Goal: Information Seeking & Learning: Learn about a topic

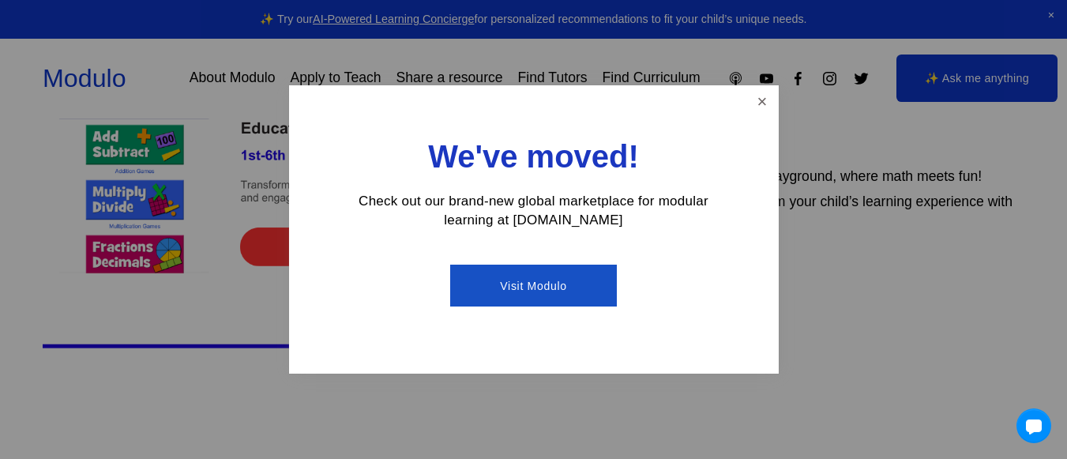
scroll to position [613, 0]
click at [756, 105] on link "Close" at bounding box center [762, 102] width 28 height 28
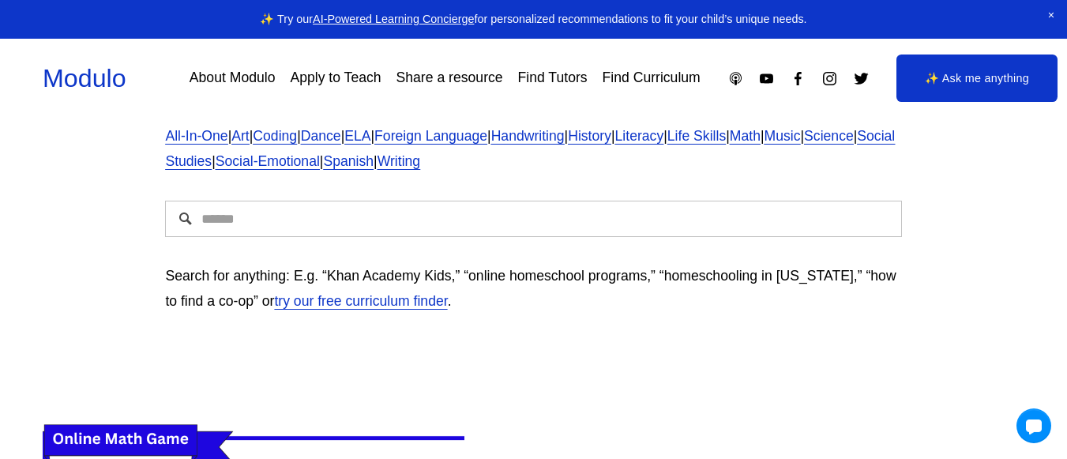
scroll to position [166, 0]
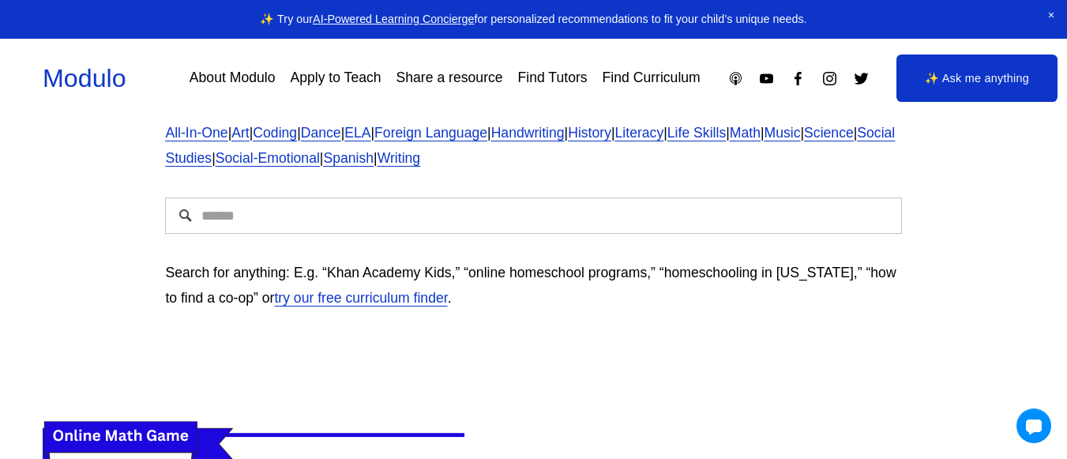
click at [650, 220] on input "Search" at bounding box center [533, 215] width 736 height 36
type input "**********"
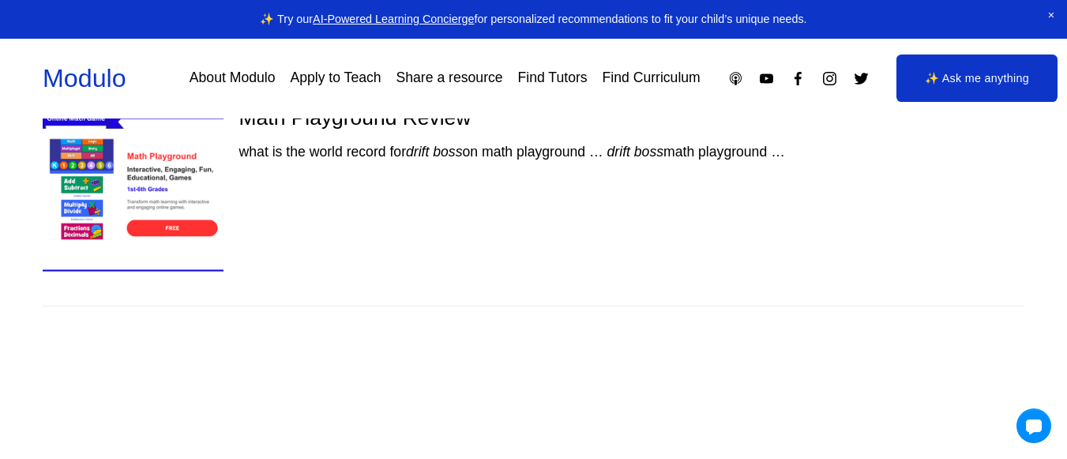
scroll to position [618, 0]
click at [108, 195] on img at bounding box center [132, 193] width 214 height 180
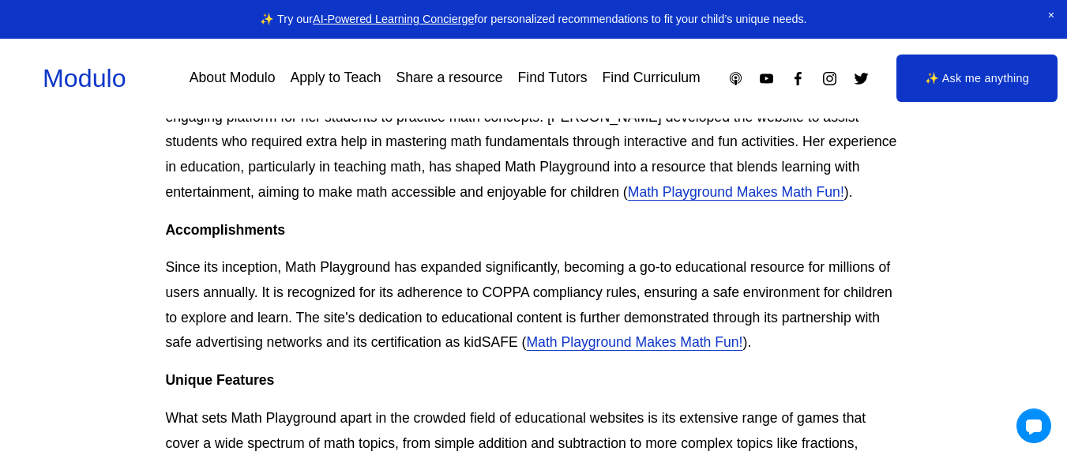
scroll to position [682, 0]
click at [628, 193] on link "Math Playground Makes Math Fun!" at bounding box center [736, 191] width 216 height 16
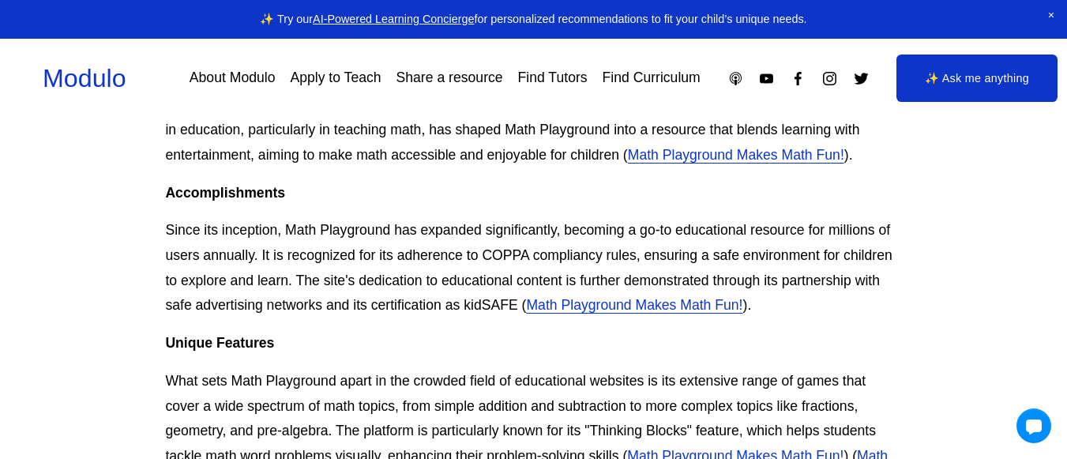
scroll to position [719, 0]
